Goal: Information Seeking & Learning: Understand process/instructions

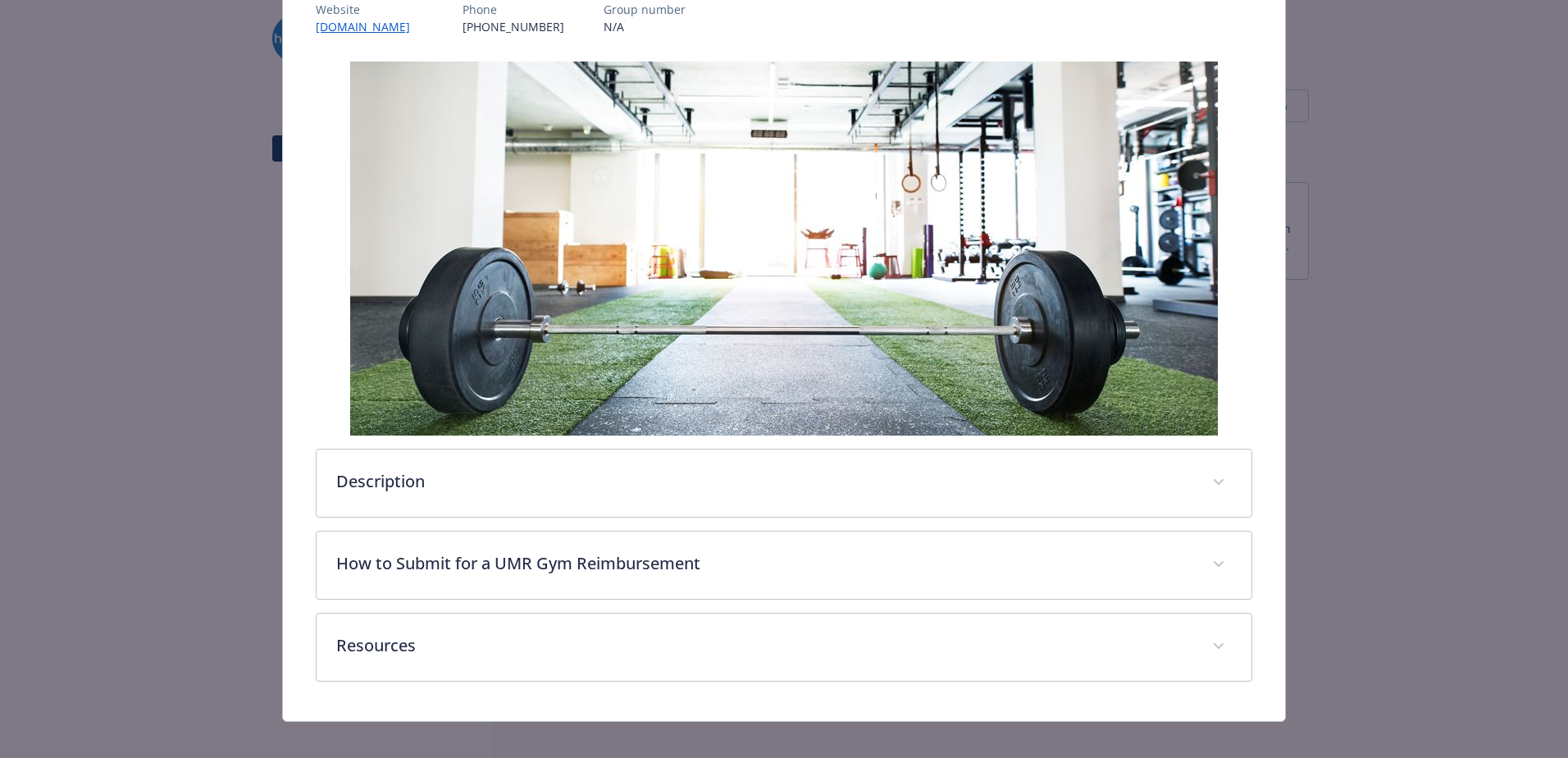
scroll to position [246, 0]
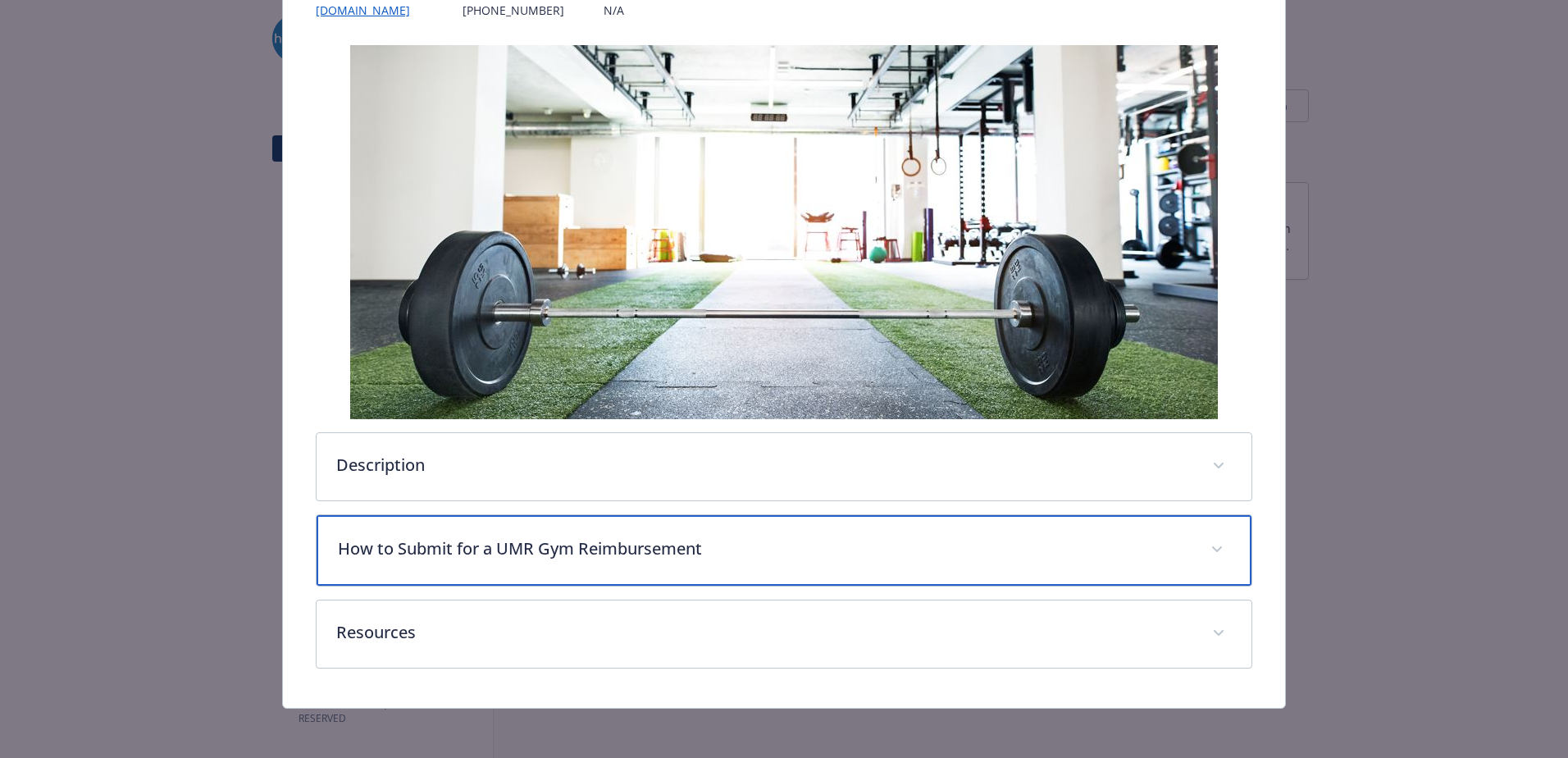
click at [442, 462] on div "How to Submit for a UMR Gym Reimbursement" at bounding box center [784, 550] width 935 height 71
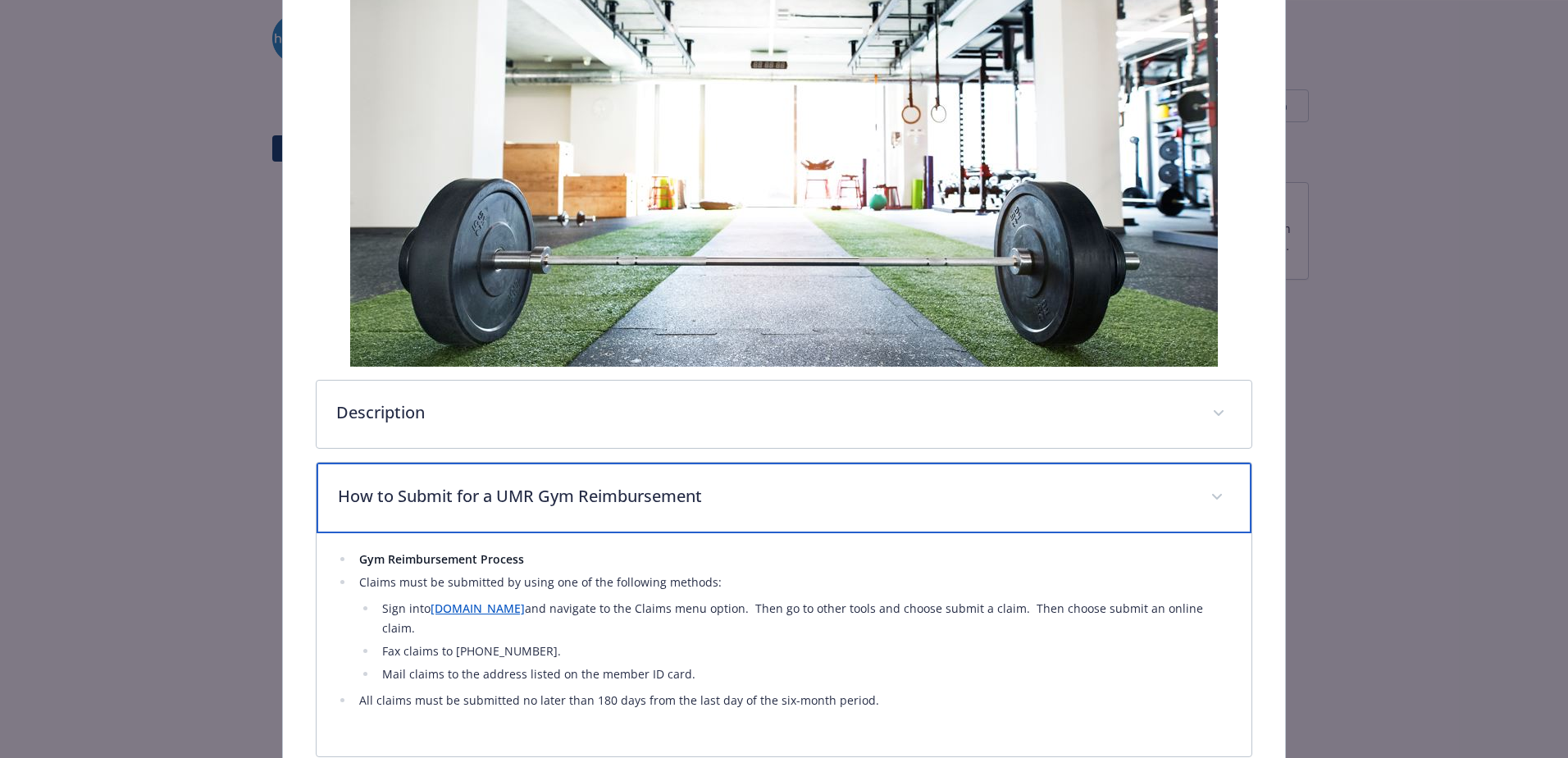
scroll to position [329, 0]
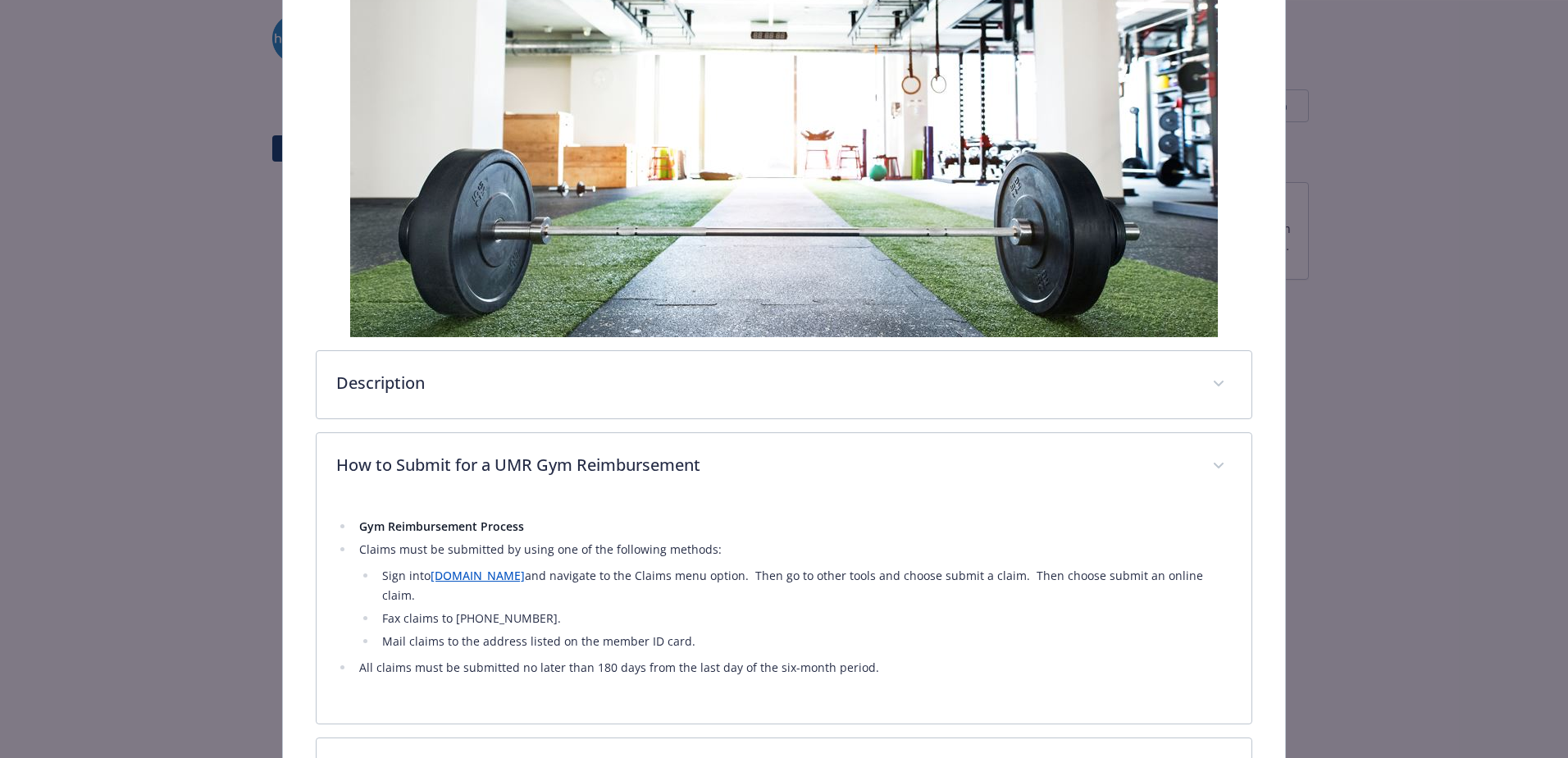
click at [456, 462] on link "[DOMAIN_NAME]" at bounding box center [477, 575] width 94 height 16
